Goal: Leave review/rating: Leave review/rating

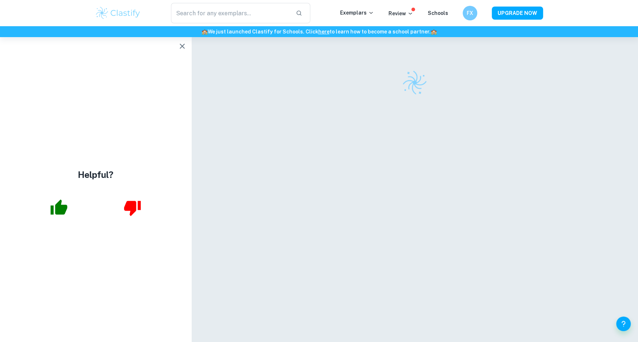
click at [356, 170] on div at bounding box center [415, 198] width 364 height 322
click at [182, 43] on icon "button" at bounding box center [182, 46] width 9 height 9
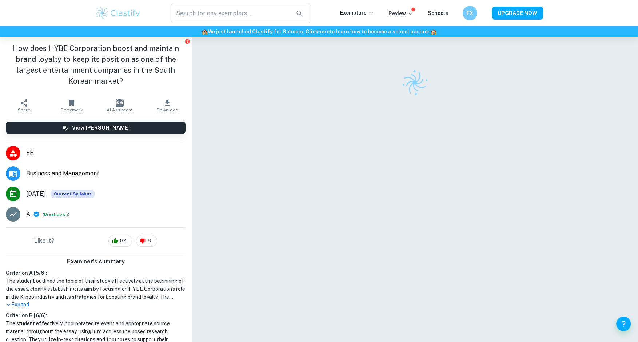
click at [303, 115] on div at bounding box center [415, 198] width 364 height 322
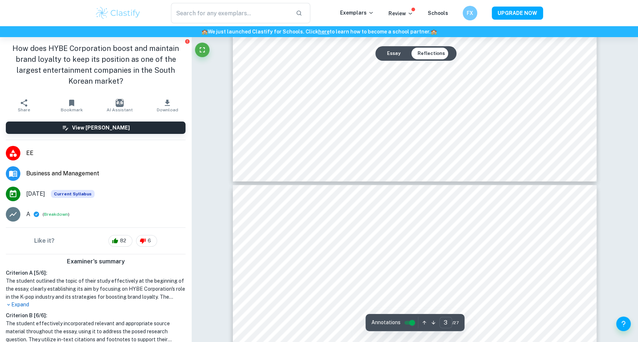
type input "4"
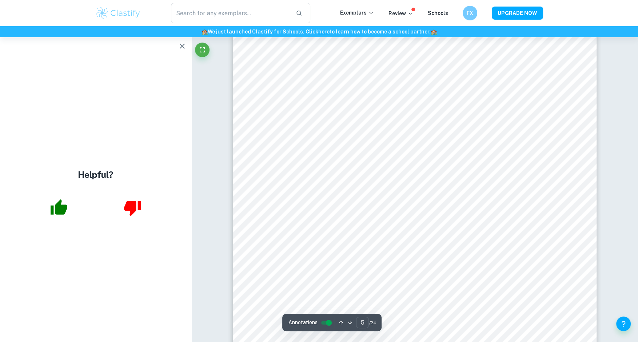
scroll to position [2112, 0]
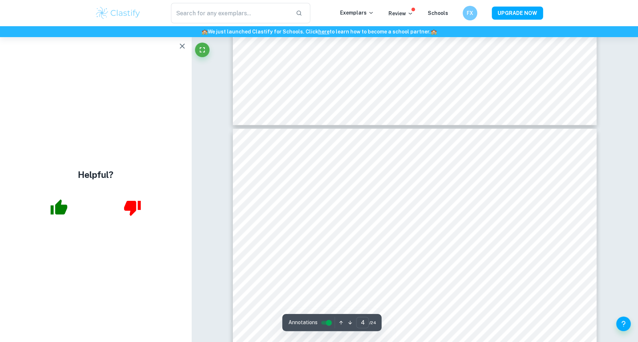
type input "5"
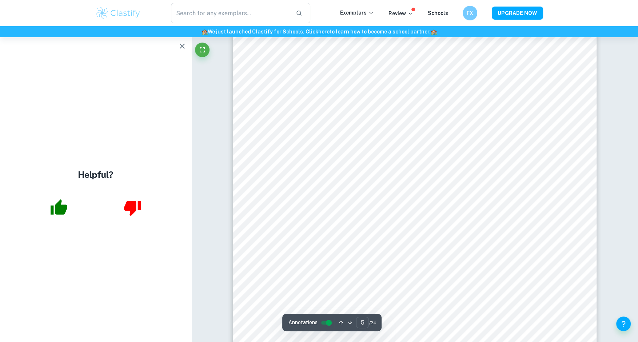
scroll to position [2056, 0]
